Goal: Transaction & Acquisition: Purchase product/service

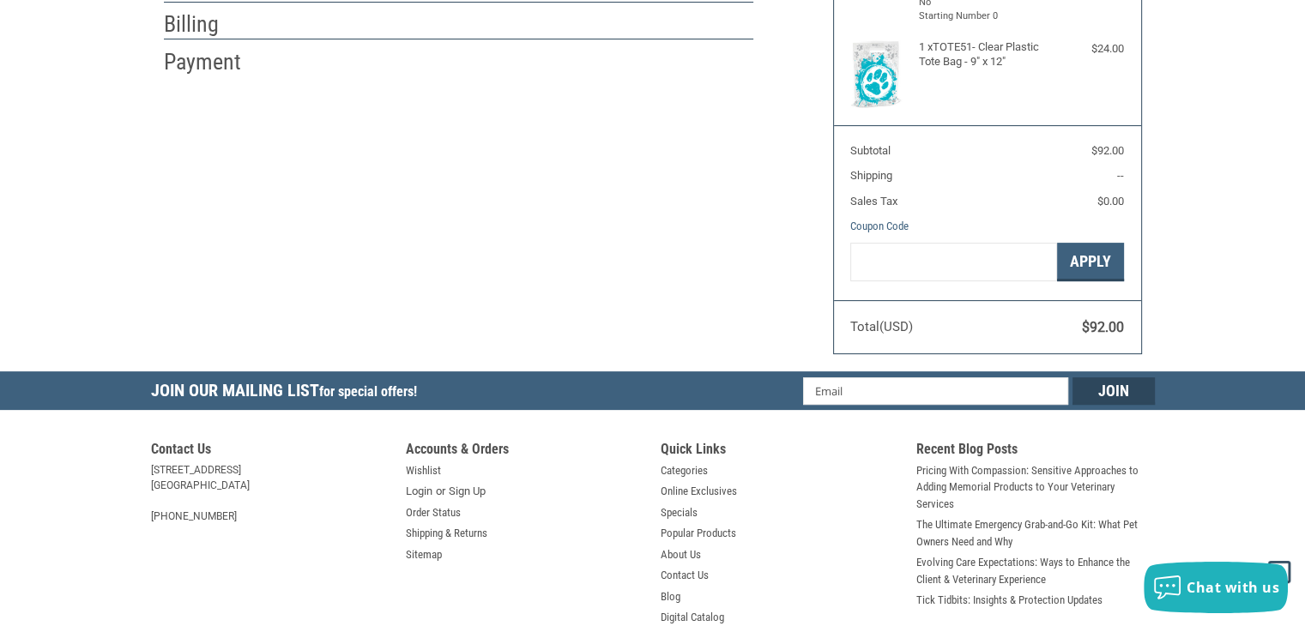
scroll to position [457, 0]
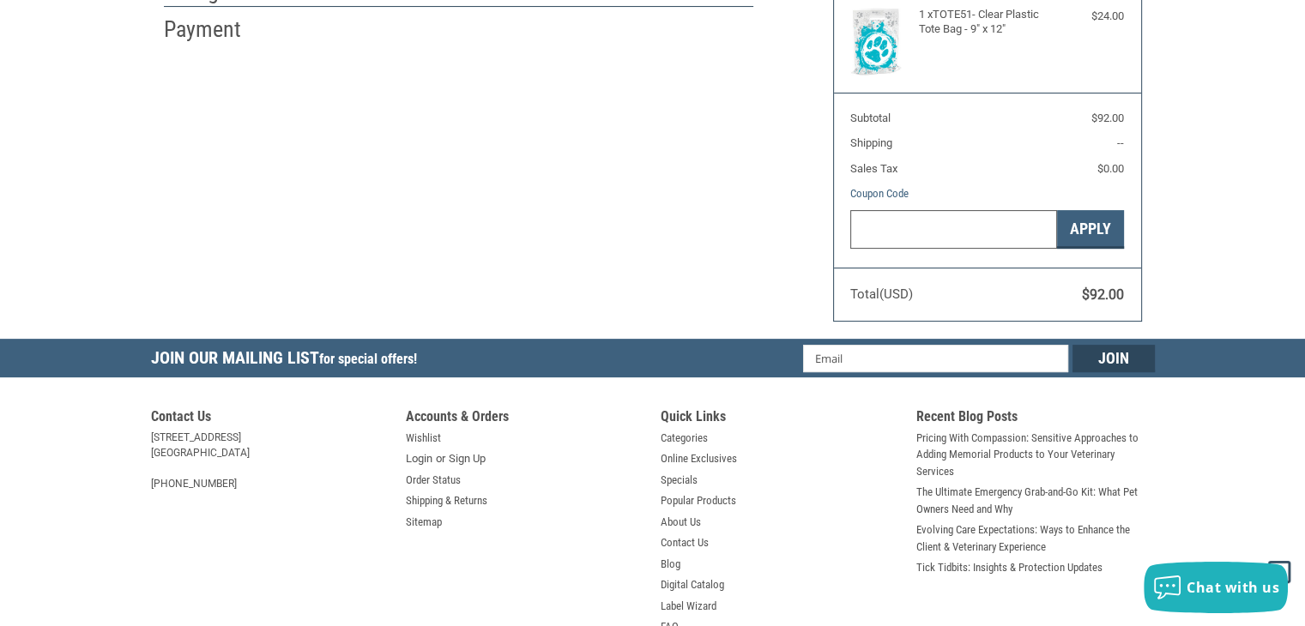
click at [969, 237] on input "Gift Certificate or Coupon Code" at bounding box center [953, 229] width 207 height 39
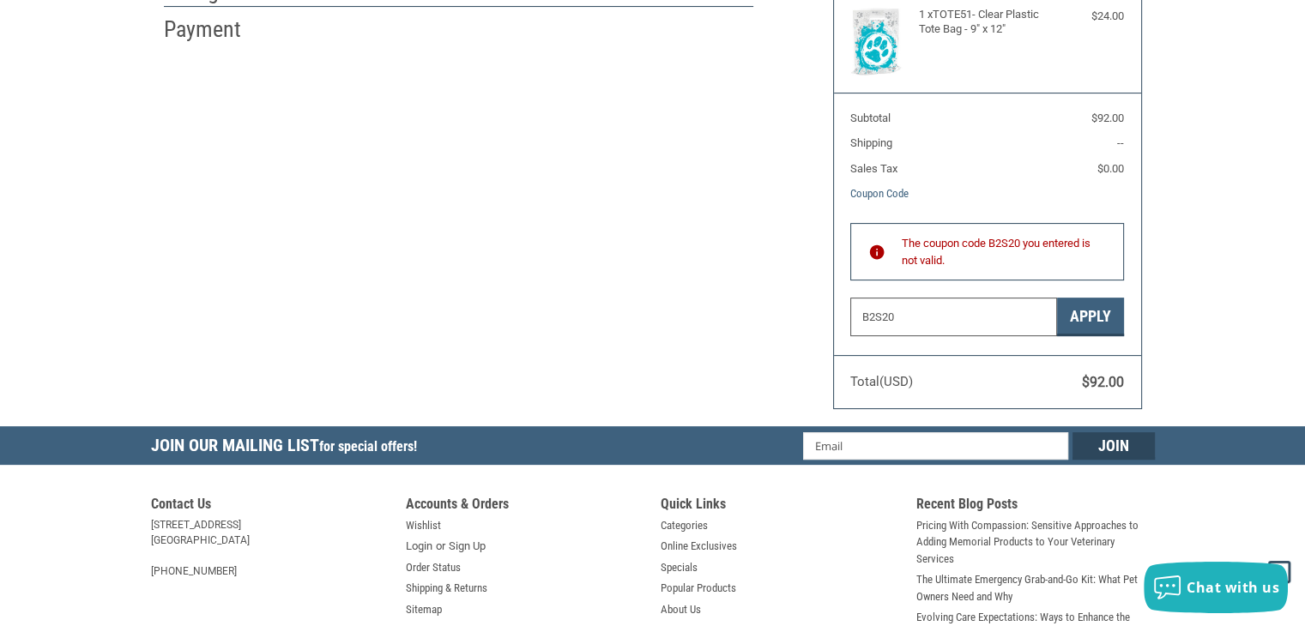
type input "B2S20"
click at [1105, 355] on section "Total (USD) $92.00" at bounding box center [987, 382] width 307 height 54
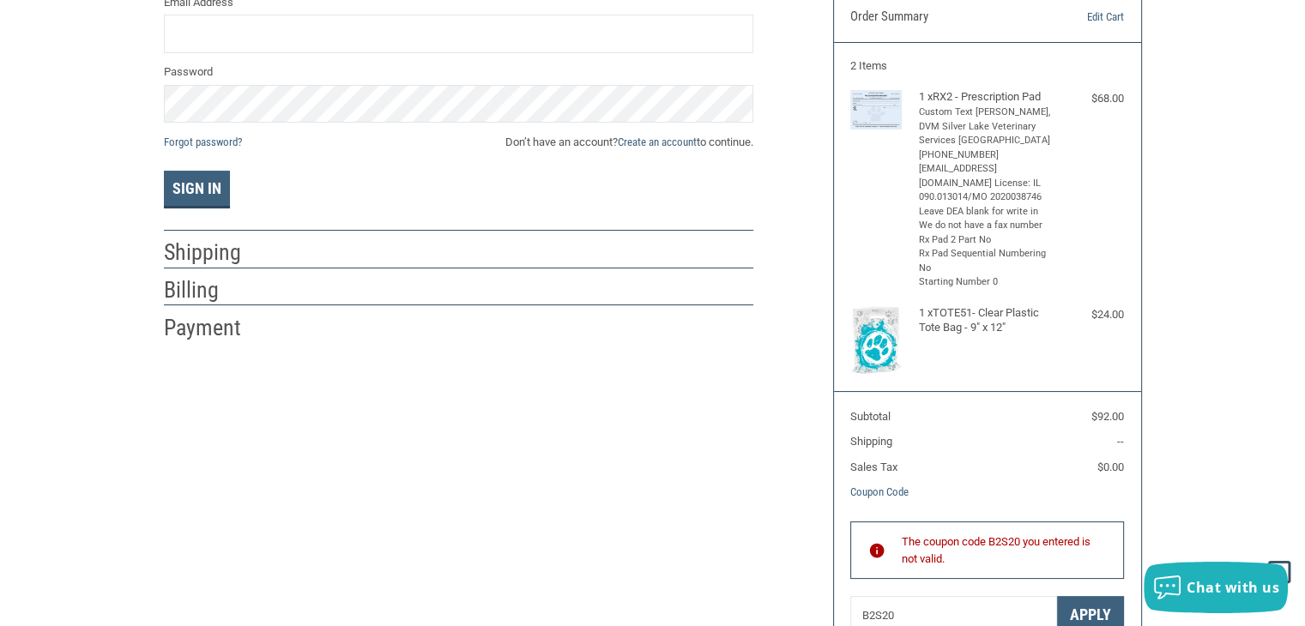
scroll to position [0, 0]
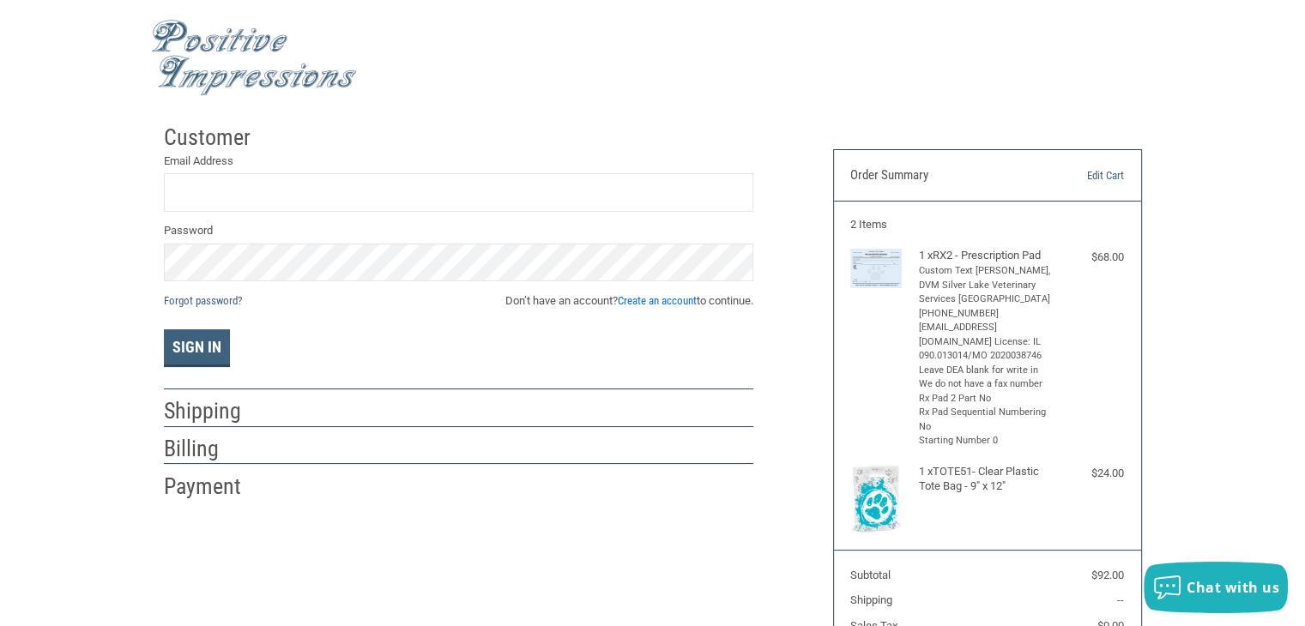
click at [680, 304] on link "Create an account" at bounding box center [657, 300] width 79 height 13
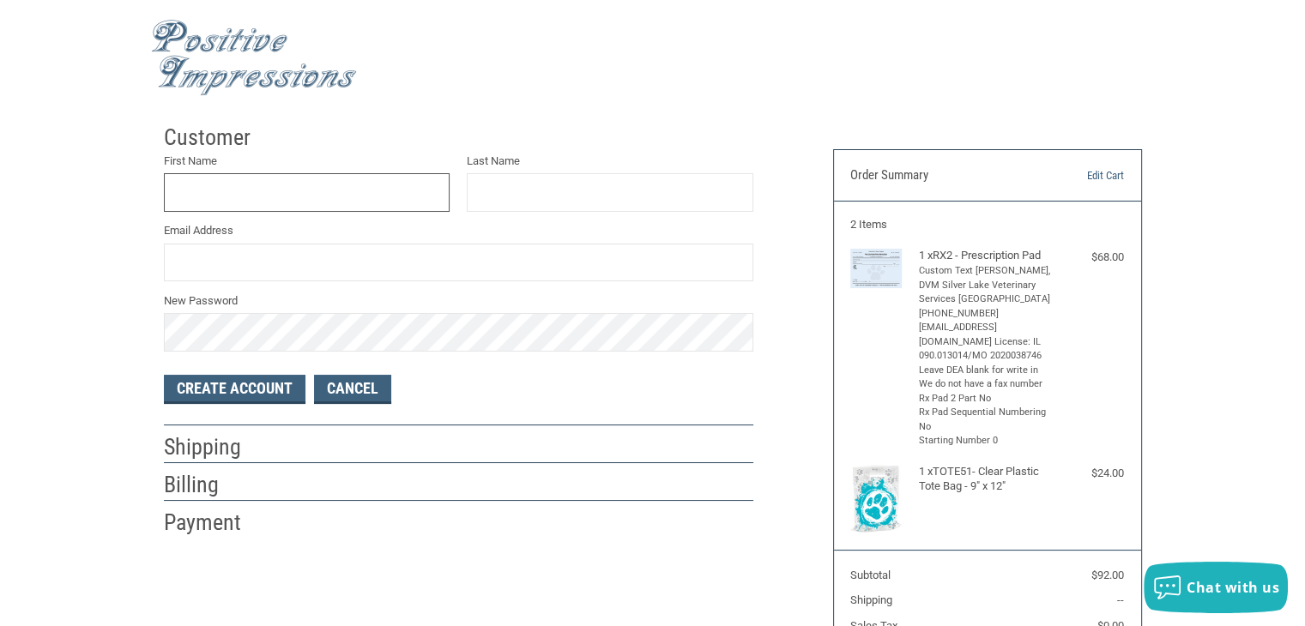
click at [323, 194] on input "First Name" at bounding box center [307, 192] width 286 height 39
type input "[PERSON_NAME]"
type input "GREEN"
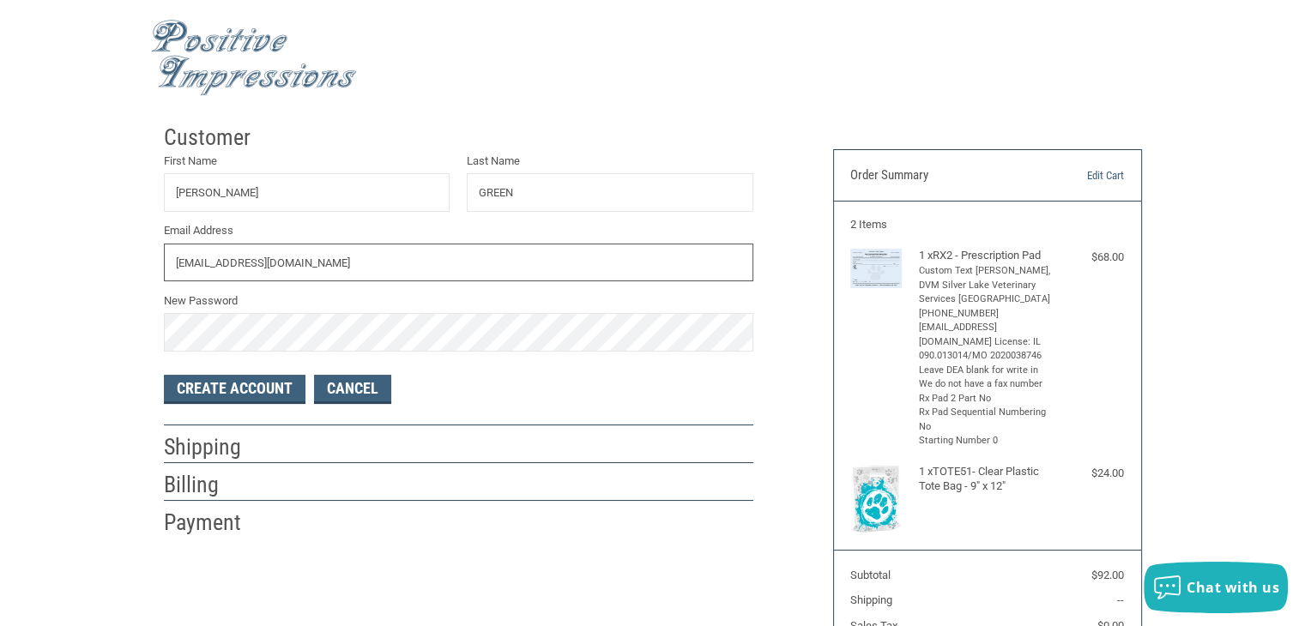
type input "[EMAIL_ADDRESS][DOMAIN_NAME]"
click at [164, 375] on button "Create Account" at bounding box center [235, 389] width 142 height 29
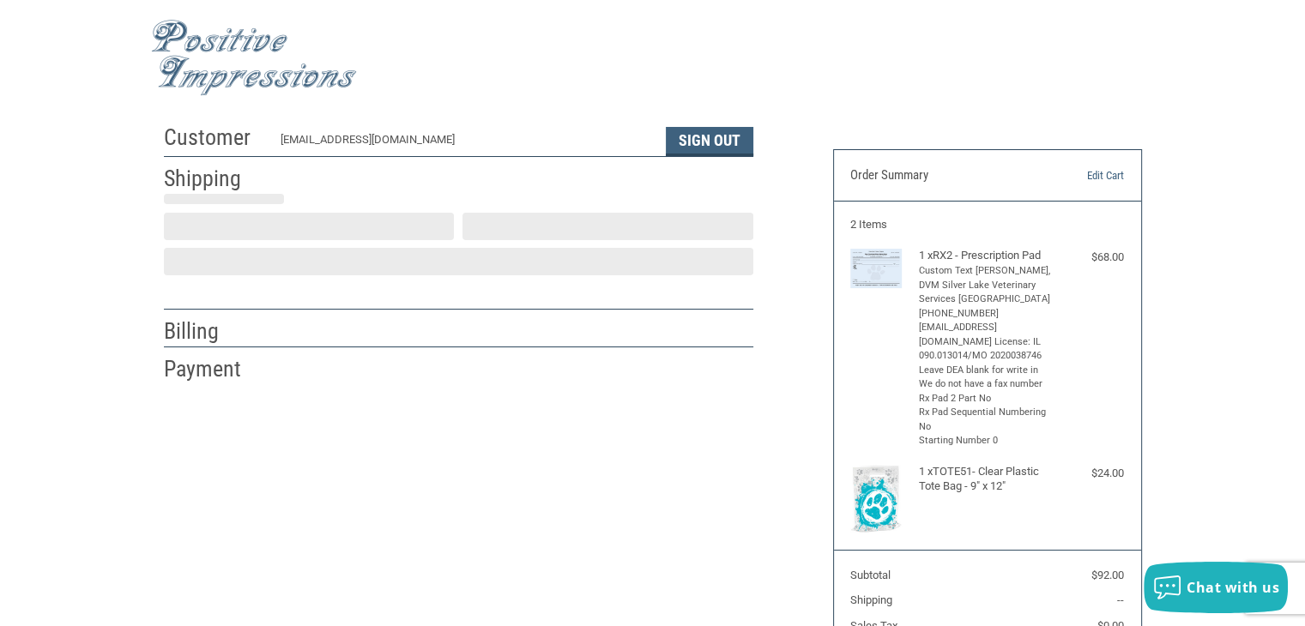
scroll to position [31, 0]
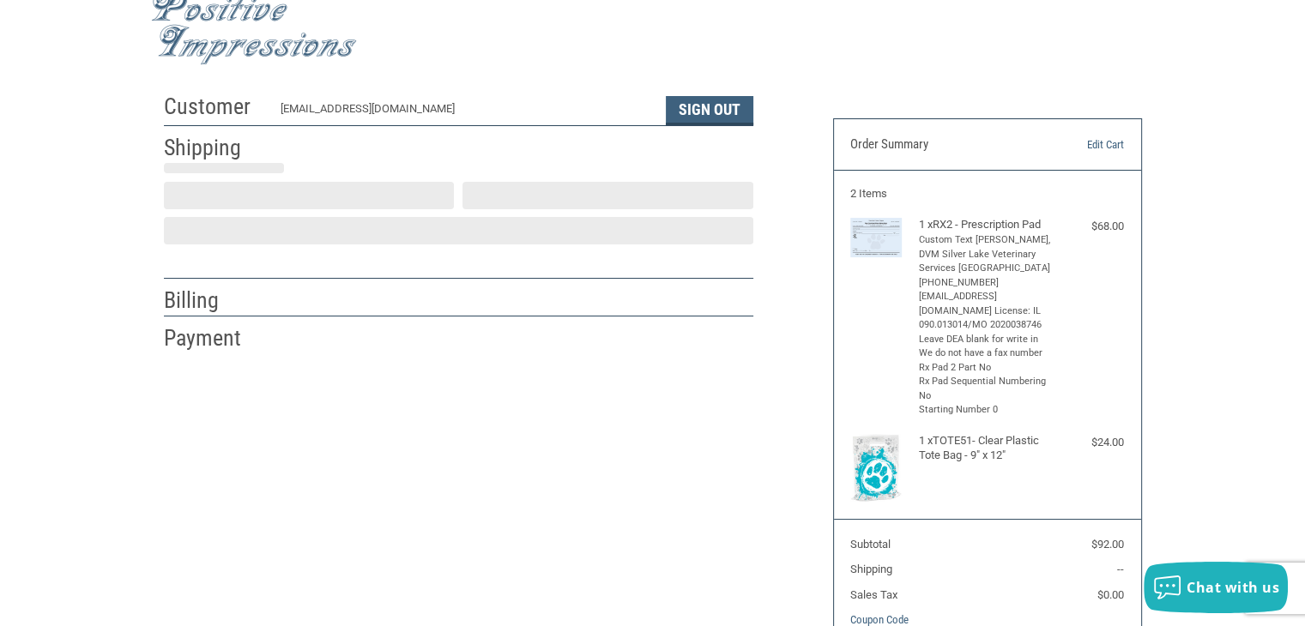
select select "US"
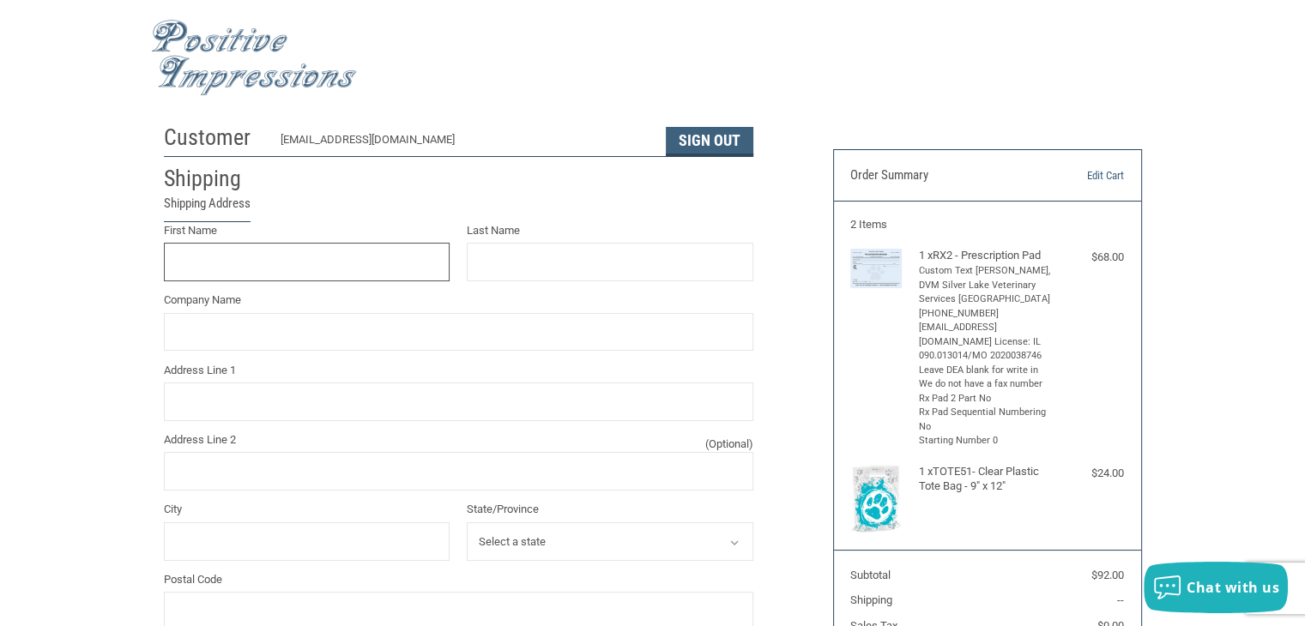
scroll to position [0, 0]
type input "[PERSON_NAME]"
type input "GREEN"
type input "SILVER LAKE VETERINARY SERVICES"
type input "[STREET_ADDRESS][PERSON_NAME]"
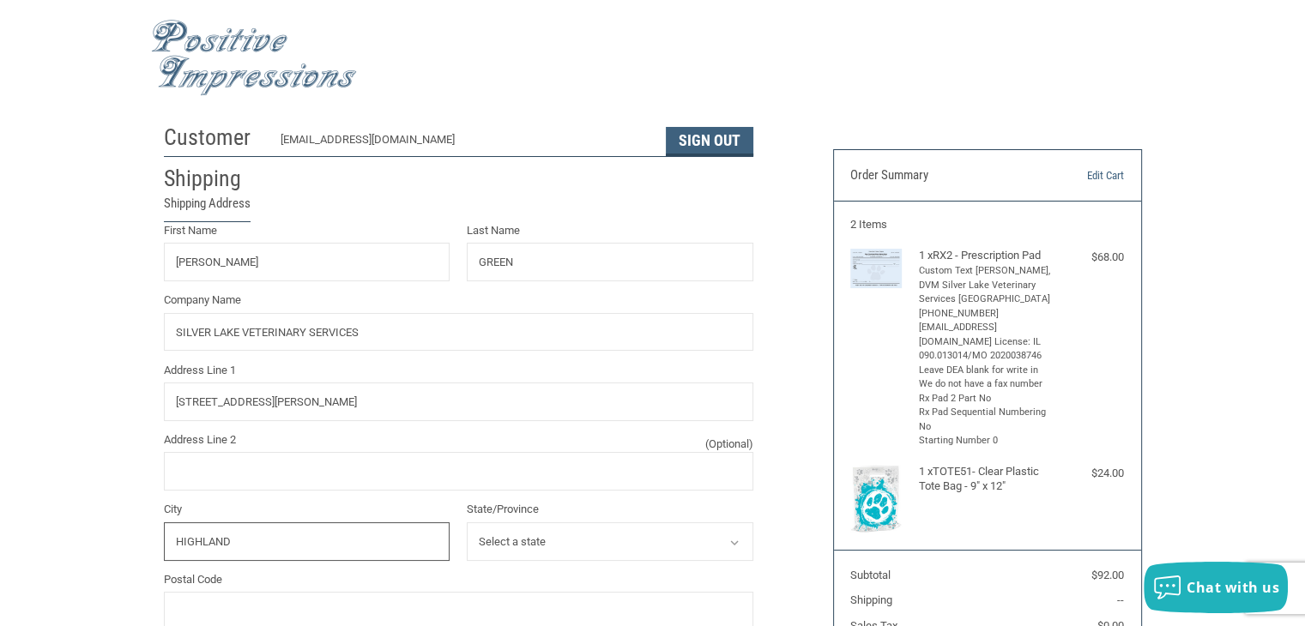
type input "HIGHLAND"
select select "IL"
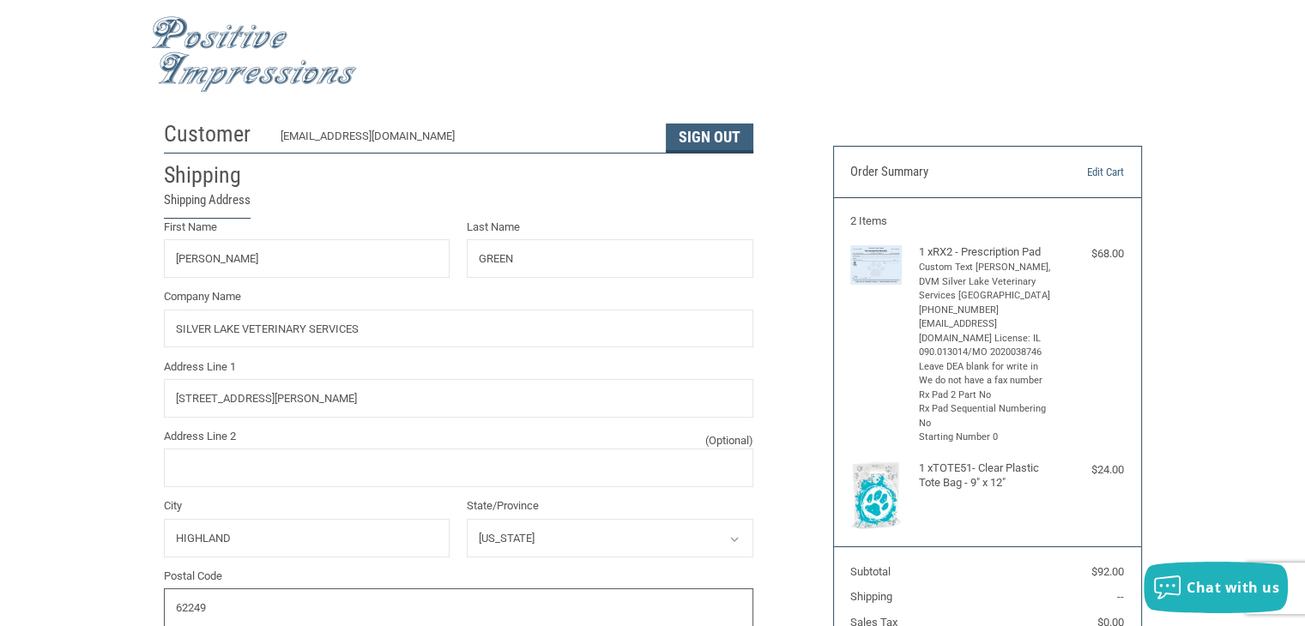
type input "62249"
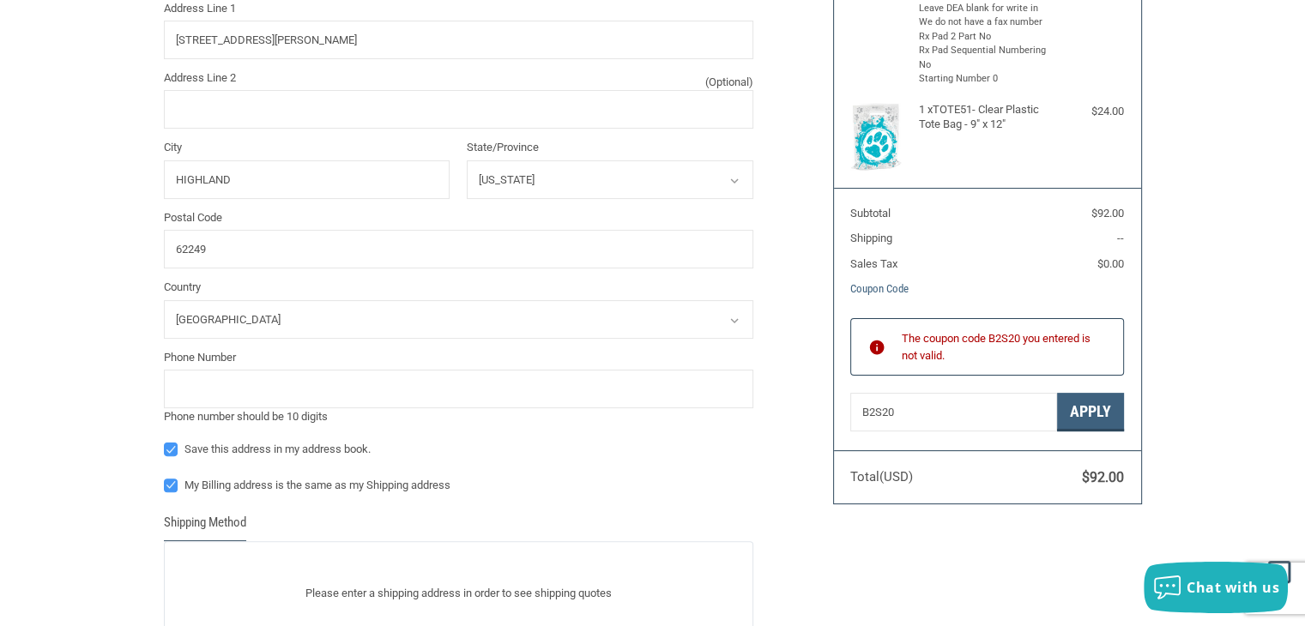
scroll to position [367, 0]
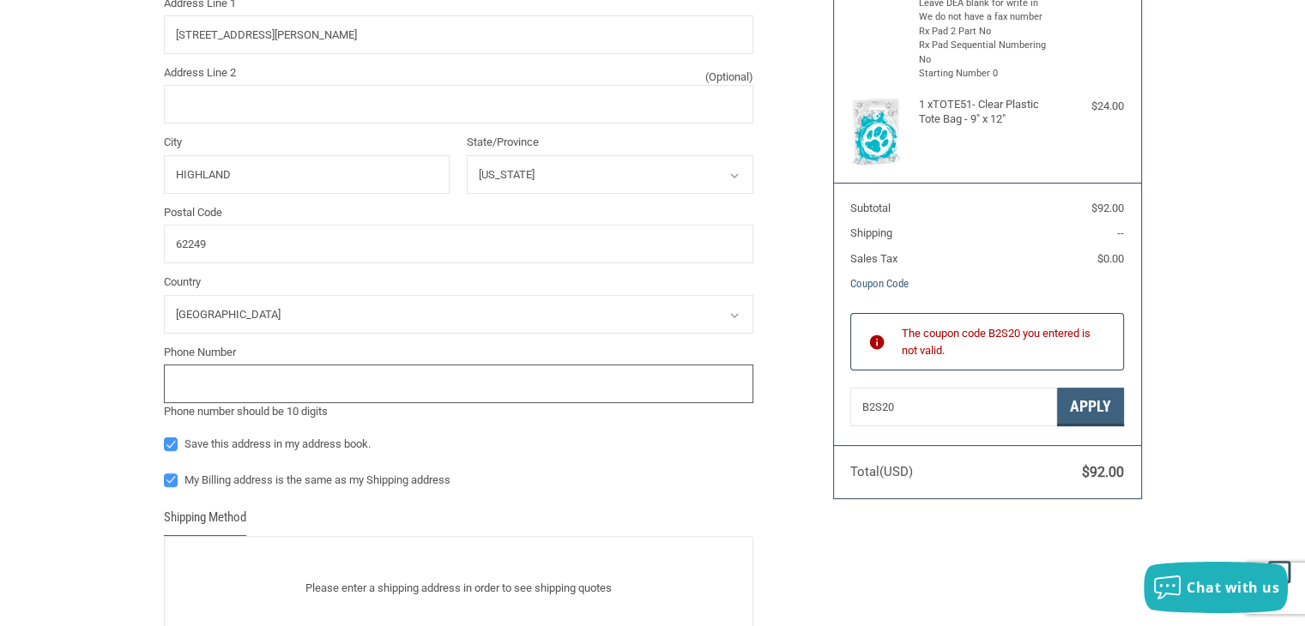
click at [311, 366] on input "tel" at bounding box center [458, 384] width 589 height 39
type input "6187894026"
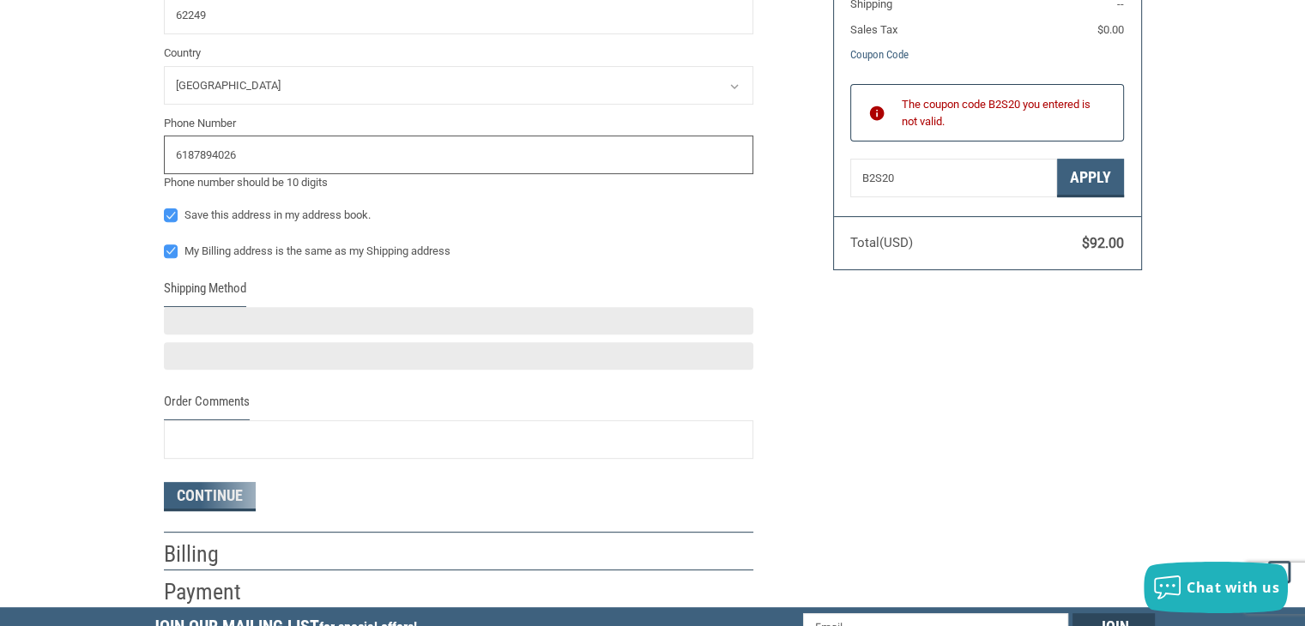
scroll to position [710, 0]
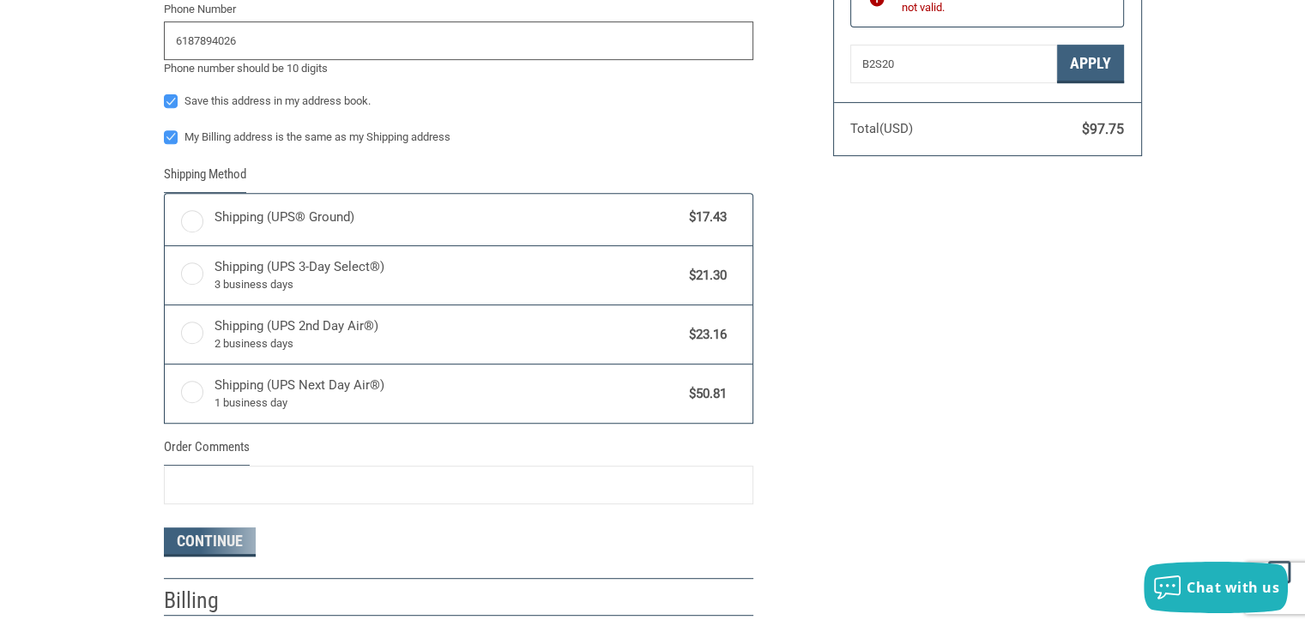
radio input "true"
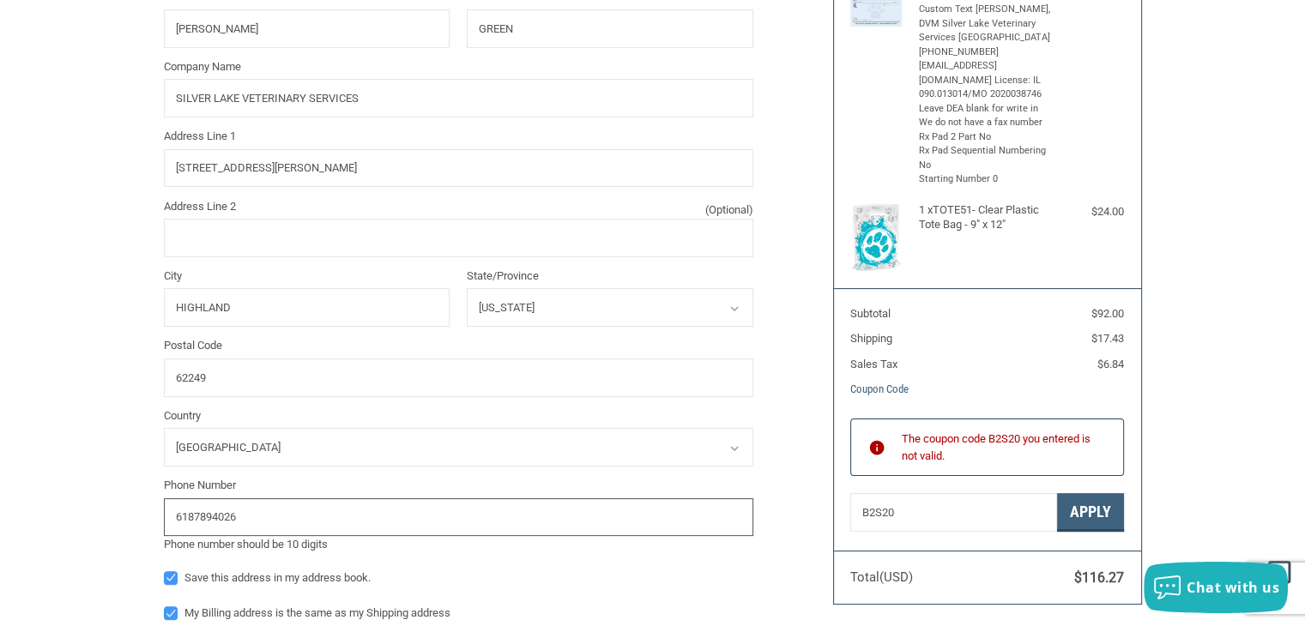
scroll to position [0, 0]
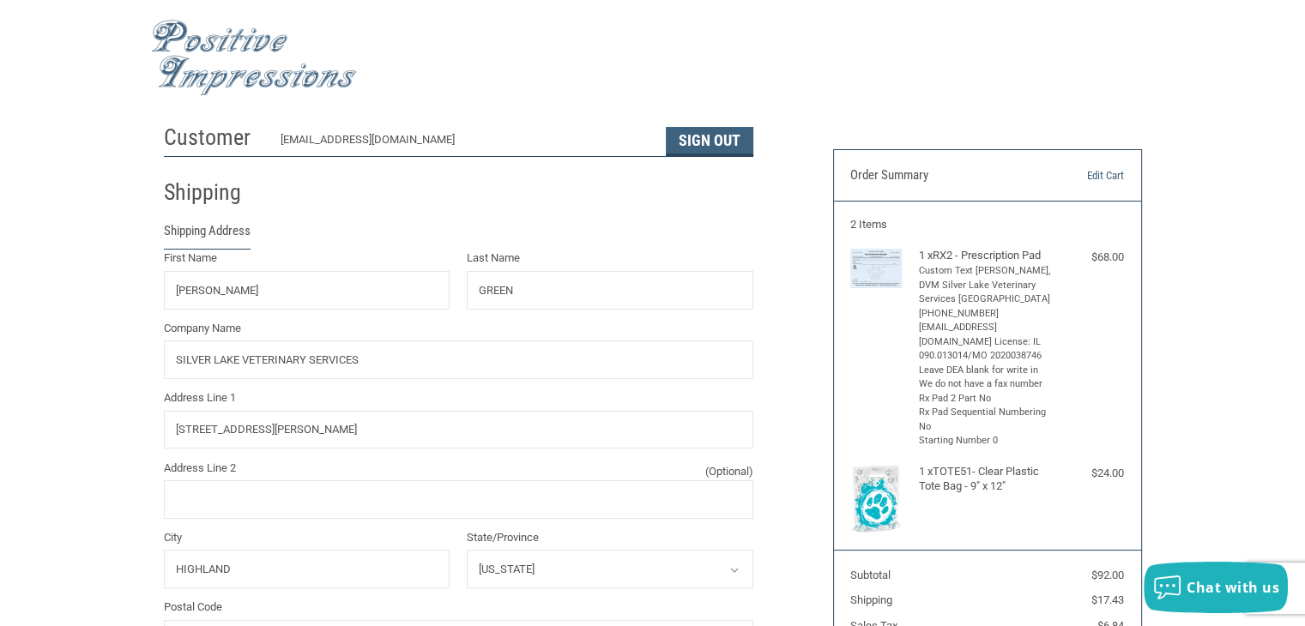
type input "6187894026"
click at [767, 82] on div at bounding box center [653, 58] width 1004 height 99
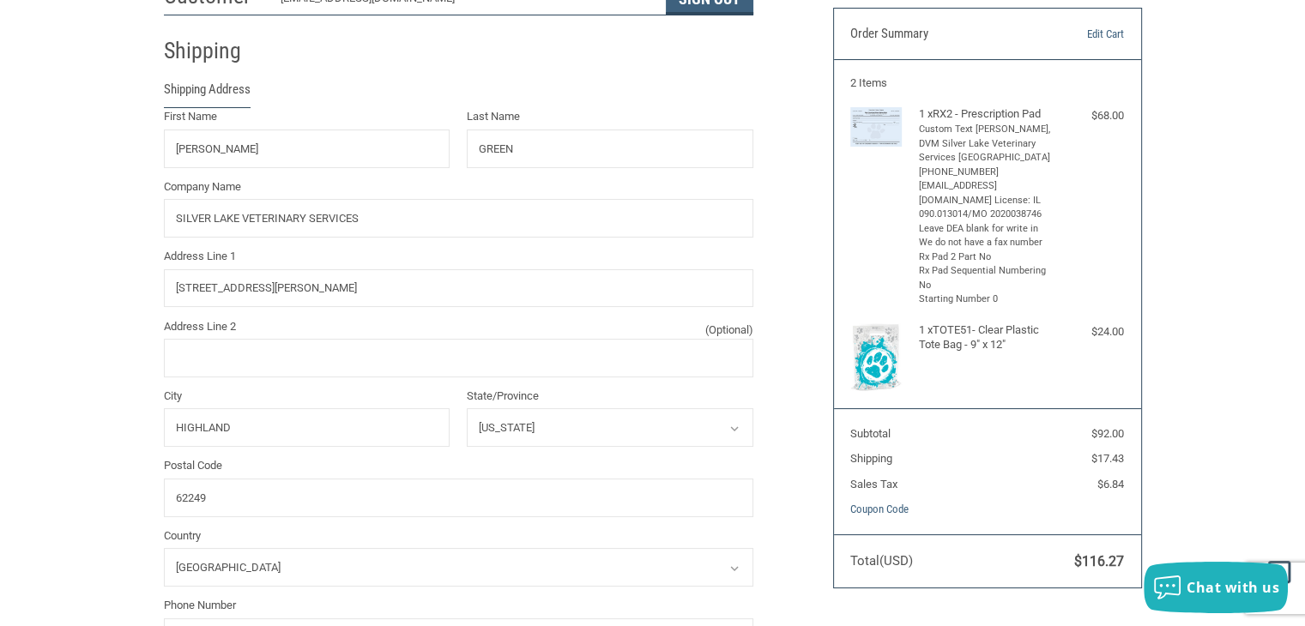
scroll to position [114, 0]
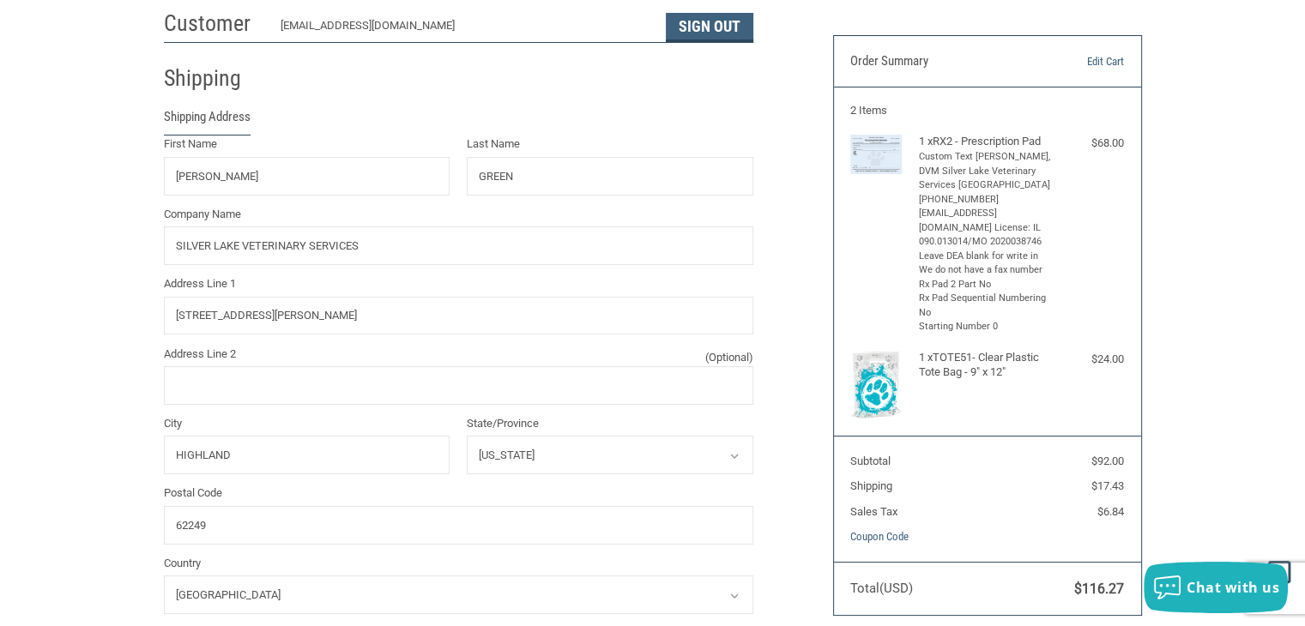
drag, startPoint x: 938, startPoint y: 142, endPoint x: 887, endPoint y: 160, distance: 53.7
click at [887, 160] on img at bounding box center [875, 155] width 51 height 40
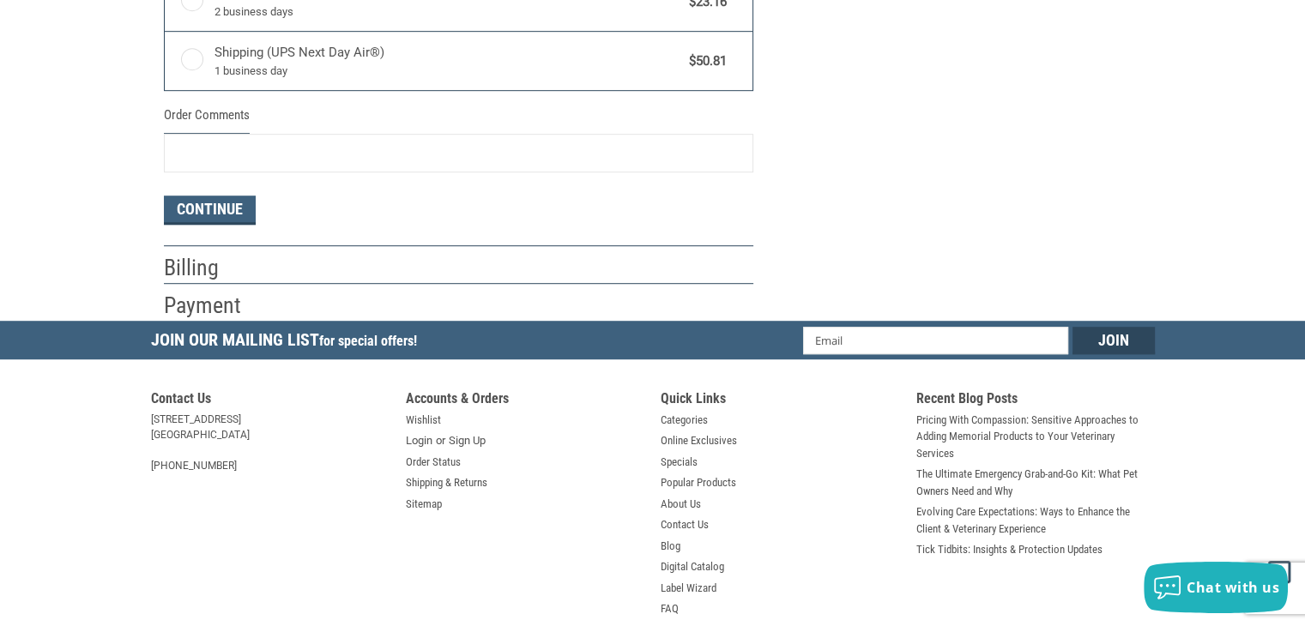
scroll to position [944, 0]
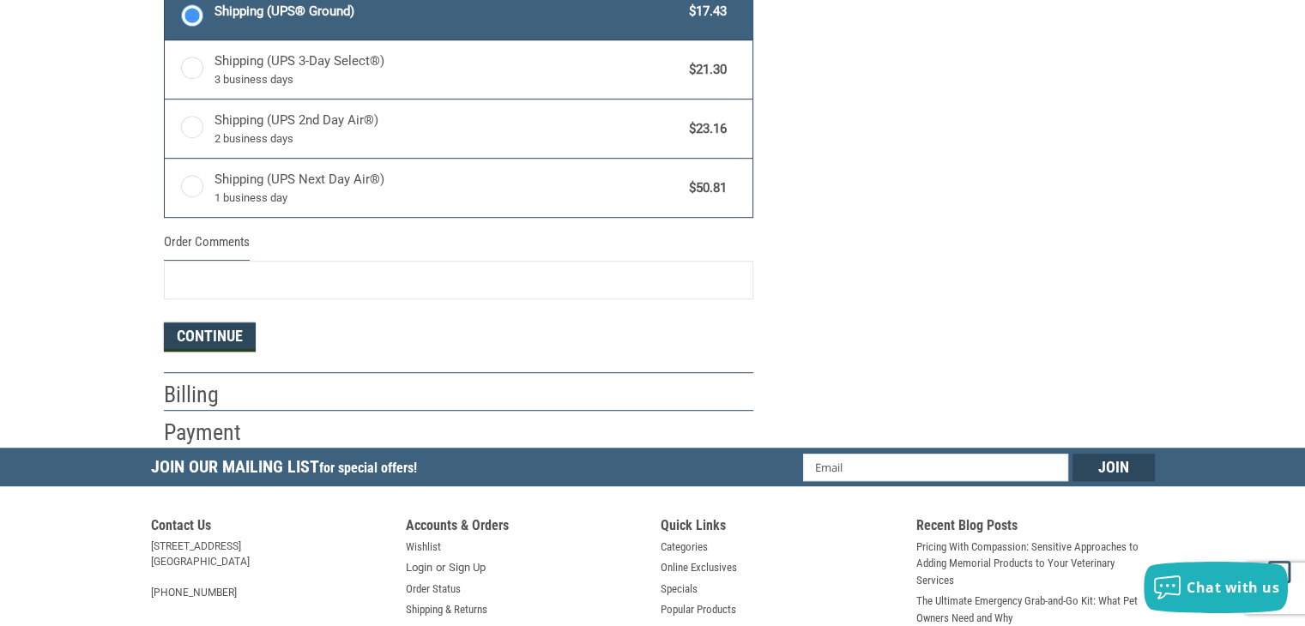
click at [239, 344] on button "Continue" at bounding box center [210, 337] width 92 height 29
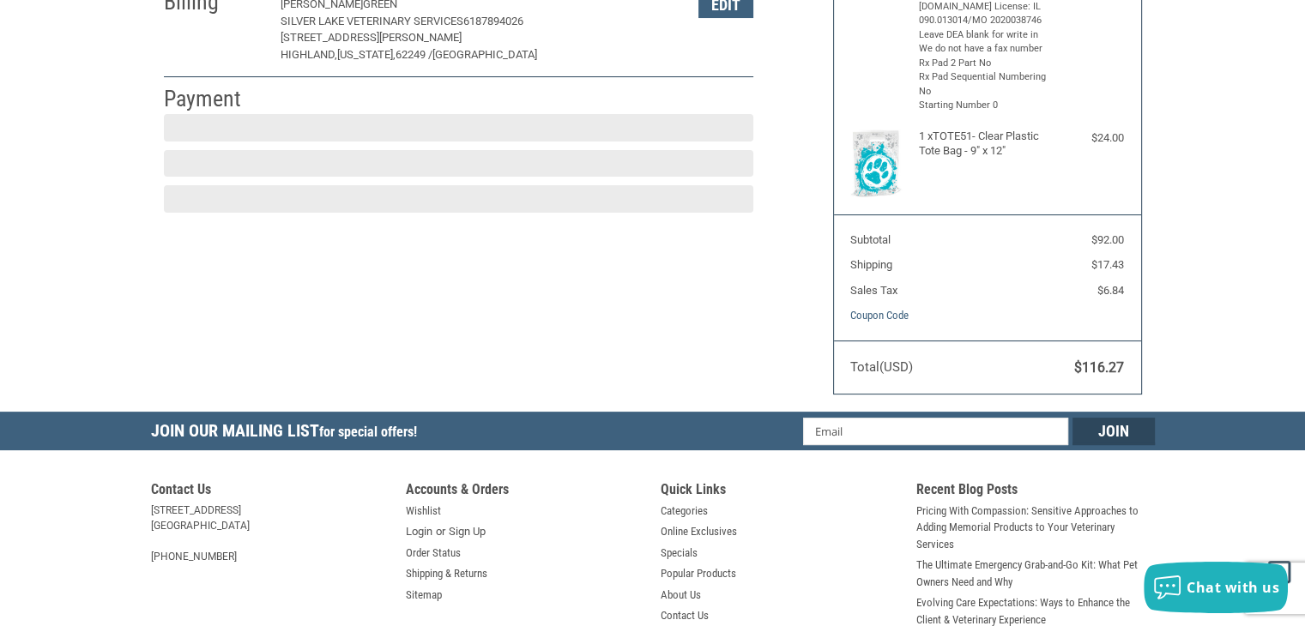
scroll to position [286, 0]
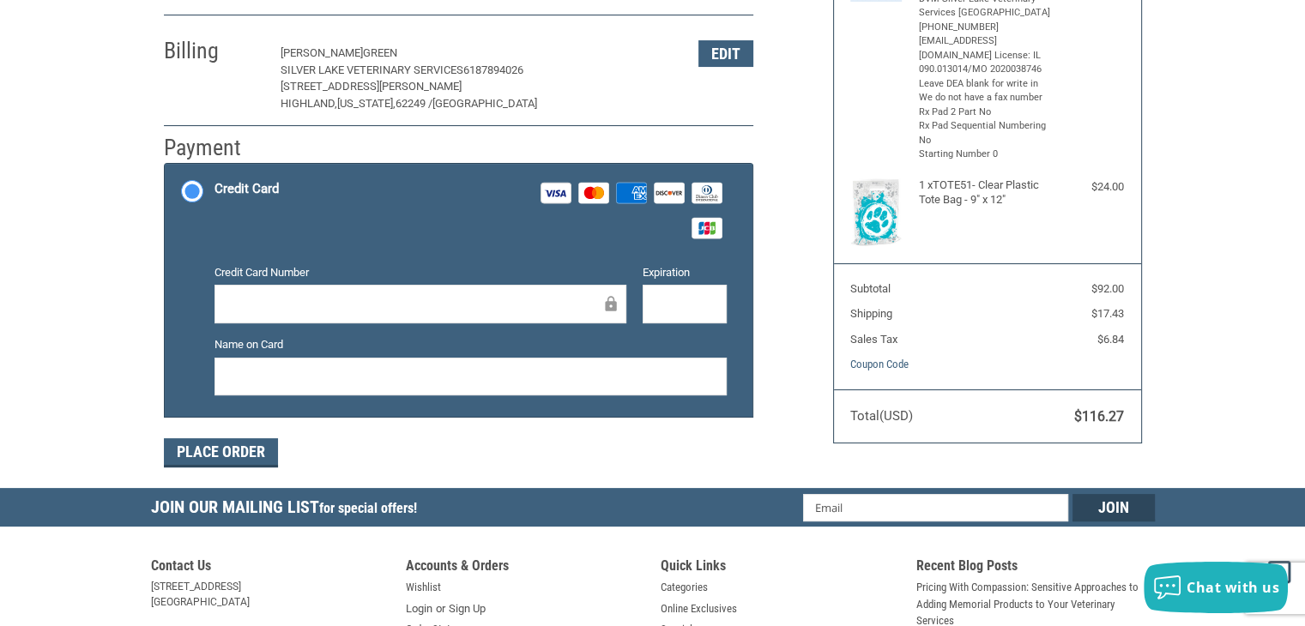
click at [244, 286] on div at bounding box center [420, 304] width 412 height 39
click at [660, 280] on div "Expiration" at bounding box center [684, 295] width 101 height 62
drag, startPoint x: 689, startPoint y: 285, endPoint x: 634, endPoint y: 323, distance: 67.1
click at [634, 323] on div "Expiration" at bounding box center [684, 295] width 101 height 62
click at [652, 311] on div at bounding box center [684, 304] width 84 height 39
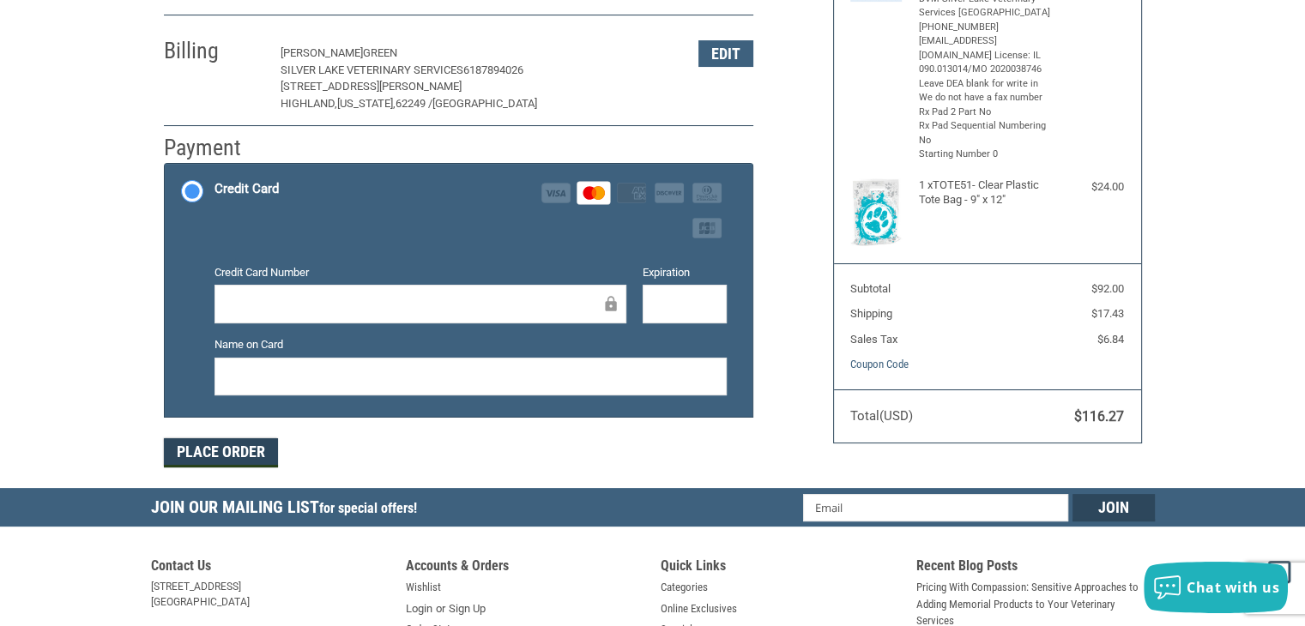
click at [185, 447] on button "Place Order" at bounding box center [221, 452] width 114 height 29
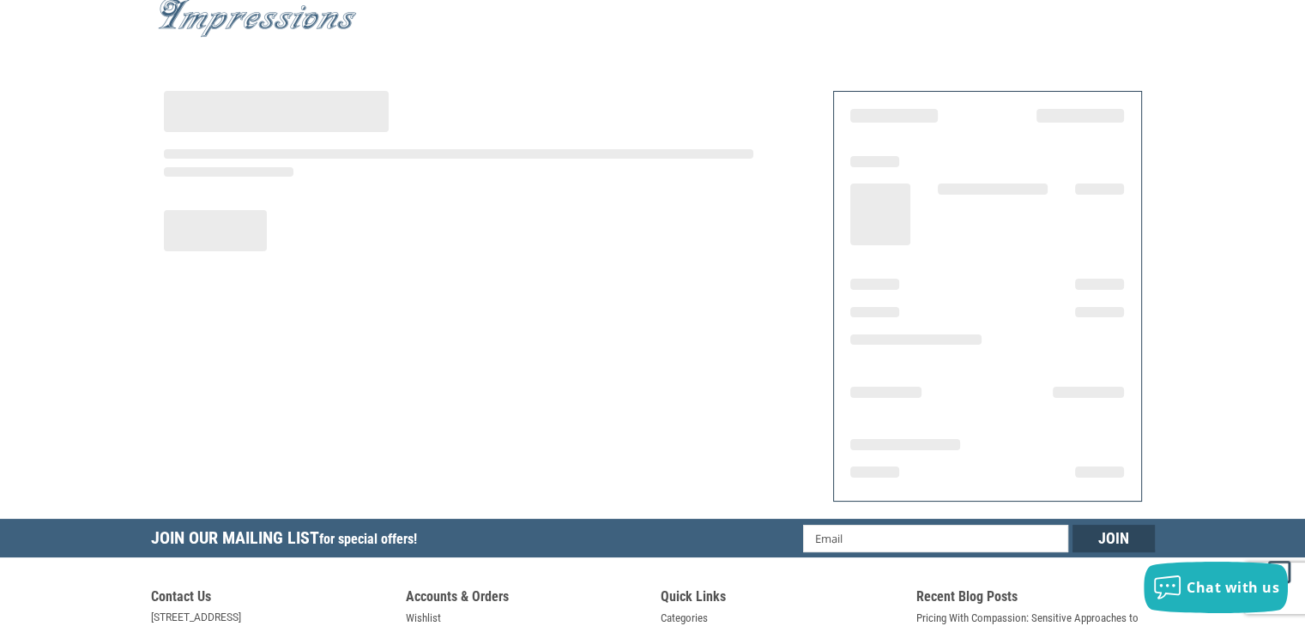
scroll to position [0, 0]
